Goal: Information Seeking & Learning: Learn about a topic

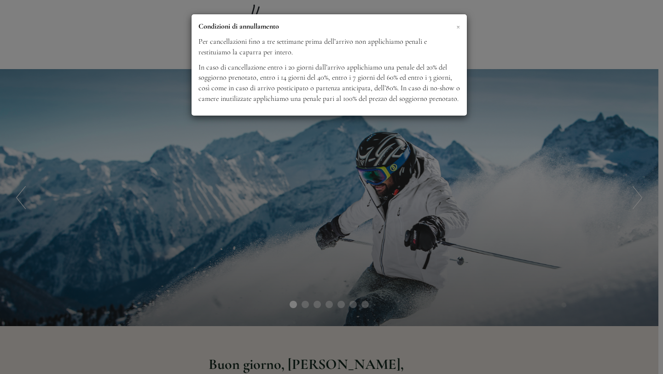
click at [460, 27] on span "×" at bounding box center [459, 26] width 4 height 12
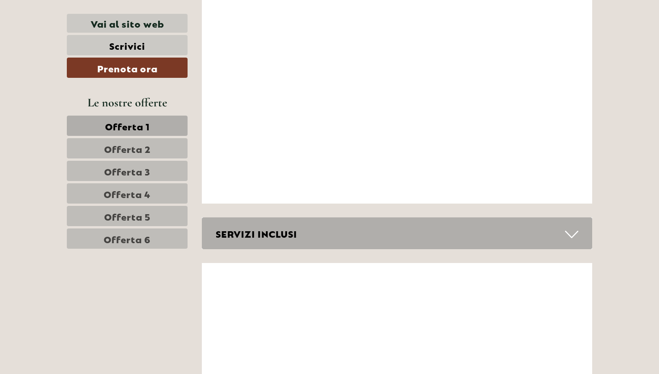
scroll to position [3772, 0]
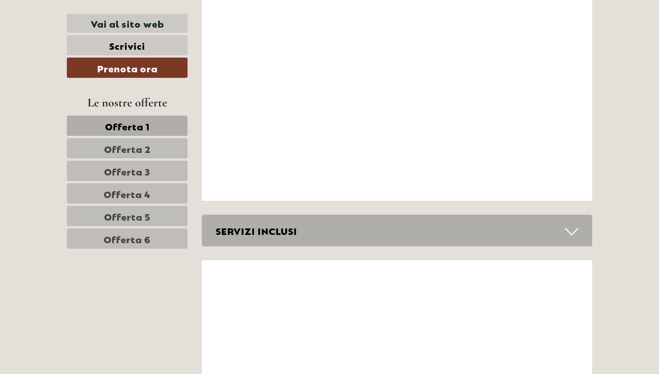
click at [334, 215] on div "SERVIZI INCLUSI" at bounding box center [397, 231] width 391 height 32
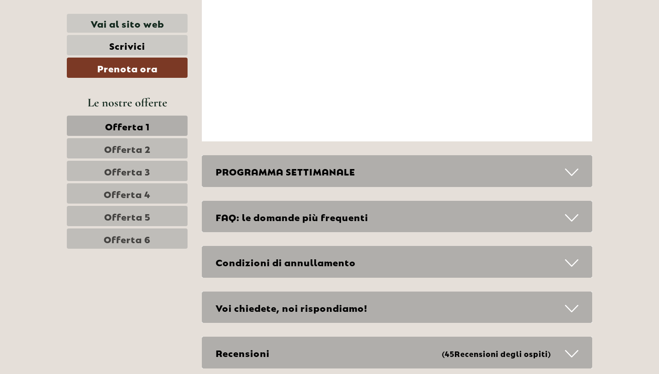
scroll to position [4541, 0]
click at [329, 155] on div "PROGRAMMA SETTIMANALE" at bounding box center [397, 171] width 391 height 32
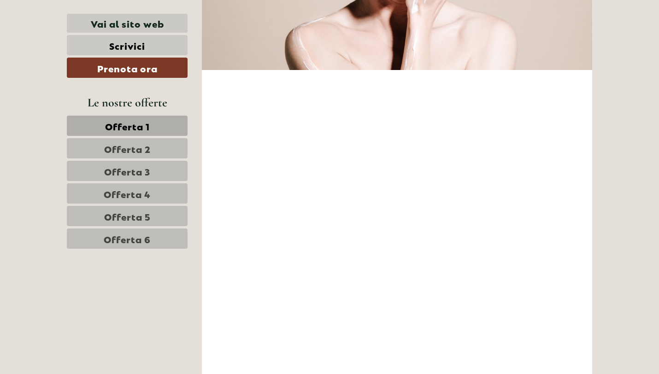
scroll to position [3593, 0]
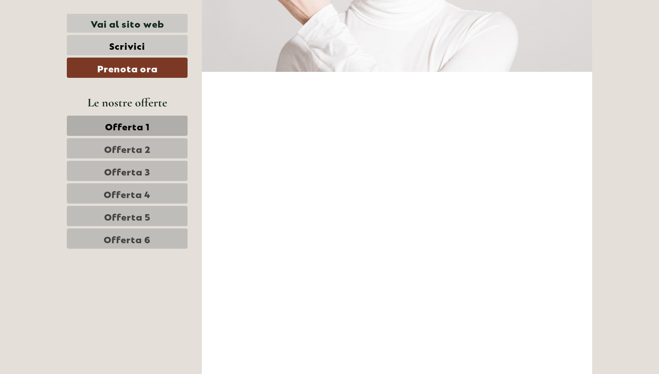
click at [131, 131] on span "Offerta 1" at bounding box center [127, 125] width 45 height 13
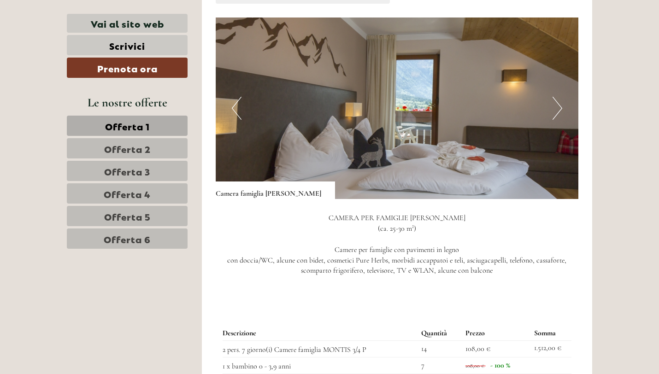
scroll to position [624, 0]
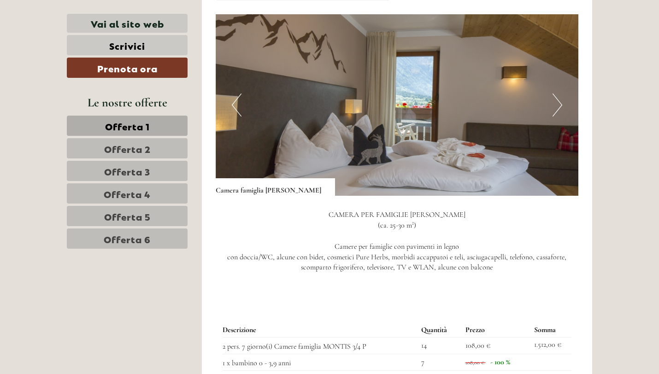
click at [559, 94] on button "Next" at bounding box center [557, 105] width 10 height 23
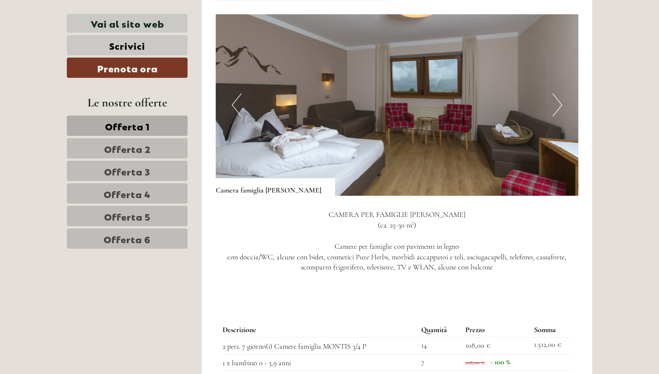
click at [559, 94] on button "Next" at bounding box center [557, 105] width 10 height 23
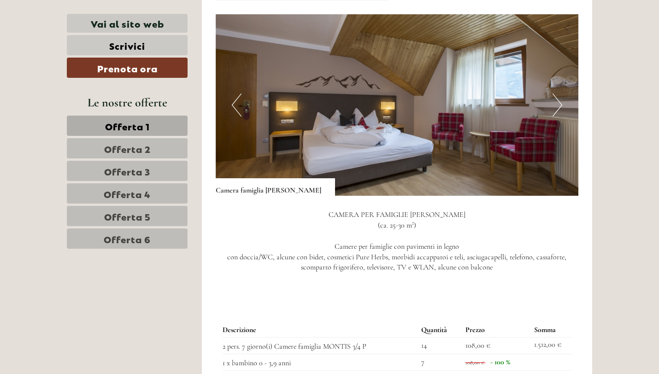
click at [559, 94] on button "Next" at bounding box center [557, 105] width 10 height 23
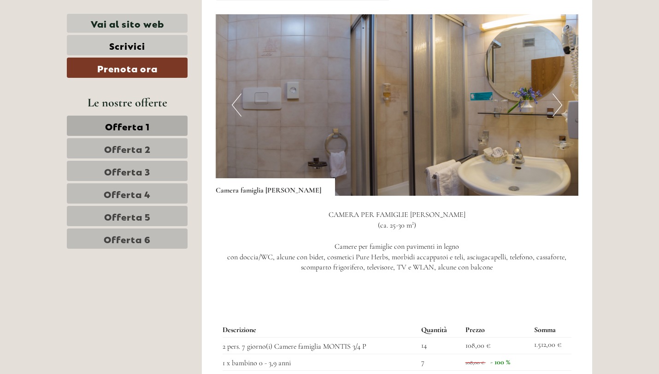
click at [559, 94] on button "Next" at bounding box center [557, 105] width 10 height 23
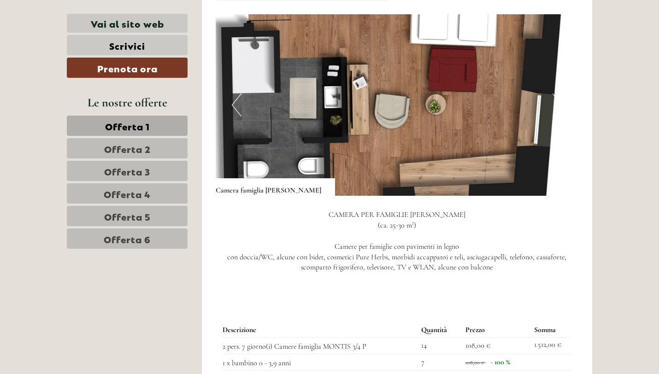
click at [559, 94] on button "Next" at bounding box center [557, 105] width 10 height 23
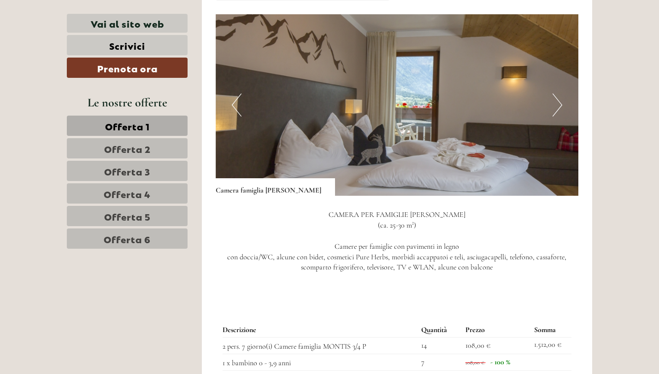
click at [559, 94] on button "Next" at bounding box center [557, 105] width 10 height 23
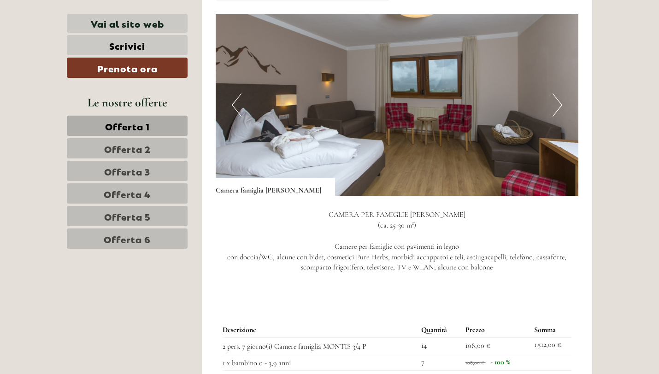
click at [559, 94] on button "Next" at bounding box center [557, 105] width 10 height 23
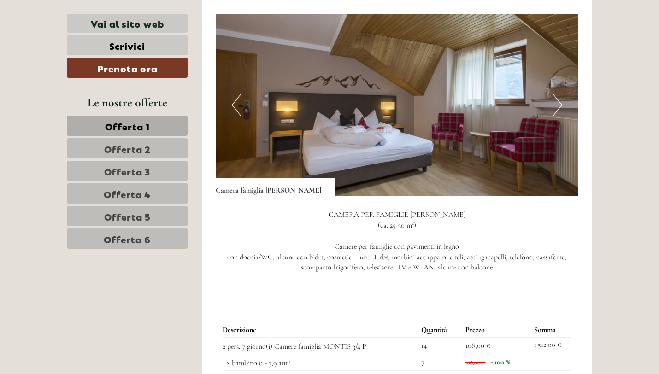
click at [559, 94] on button "Next" at bounding box center [557, 105] width 10 height 23
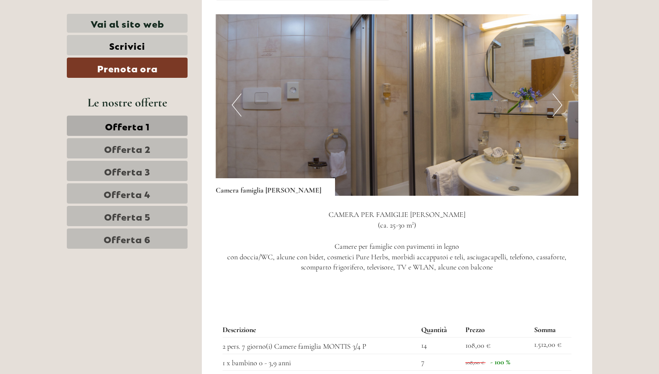
click at [559, 94] on button "Next" at bounding box center [557, 105] width 10 height 23
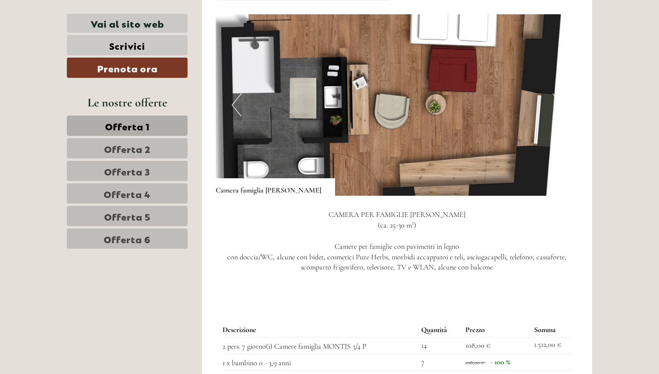
click at [559, 94] on button "Next" at bounding box center [557, 105] width 10 height 23
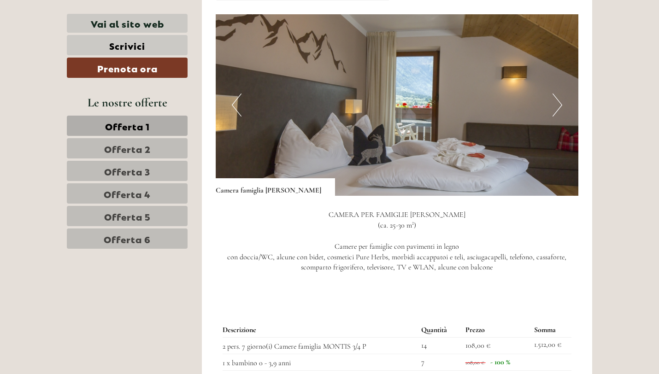
click at [559, 94] on button "Next" at bounding box center [557, 105] width 10 height 23
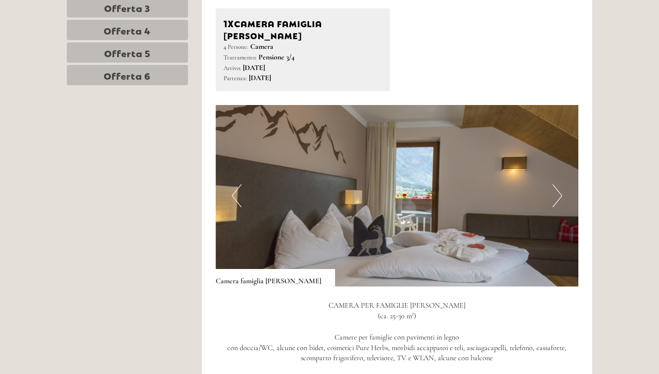
scroll to position [291, 0]
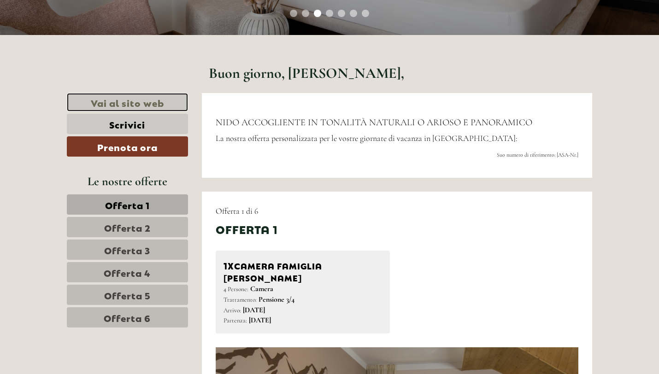
click at [138, 100] on link "Vai al sito web" at bounding box center [127, 102] width 121 height 19
